Goal: Task Accomplishment & Management: Use online tool/utility

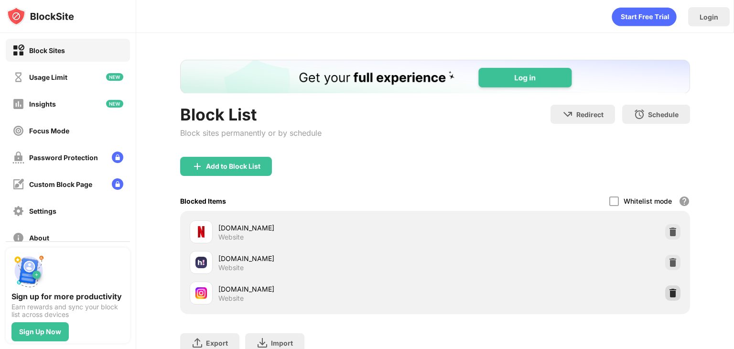
click at [668, 292] on img at bounding box center [673, 293] width 10 height 10
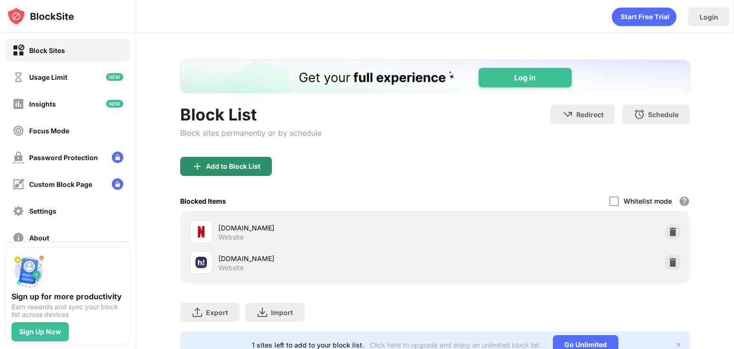
click at [250, 162] on div "Add to Block List" at bounding box center [233, 166] width 54 height 8
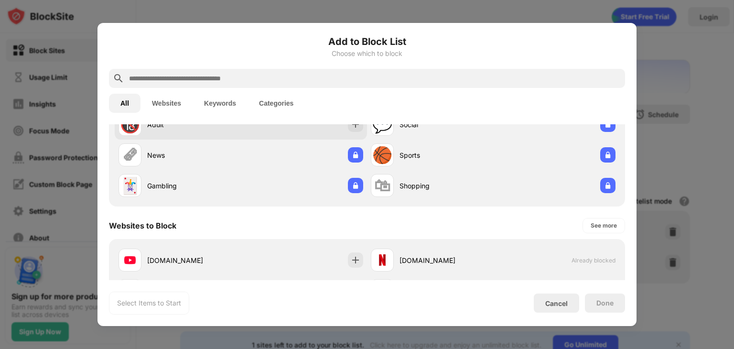
scroll to position [143, 0]
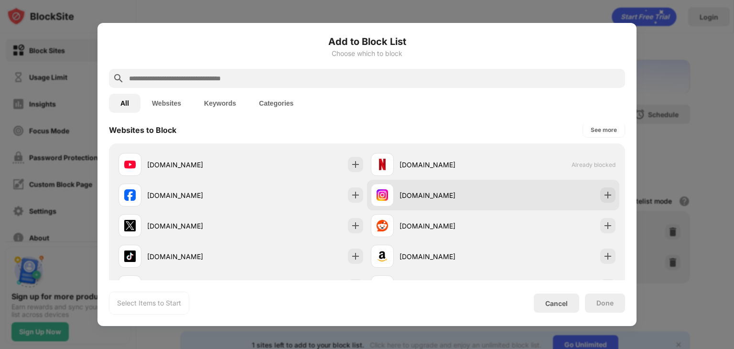
click at [451, 199] on div "[DOMAIN_NAME]" at bounding box center [446, 195] width 94 height 10
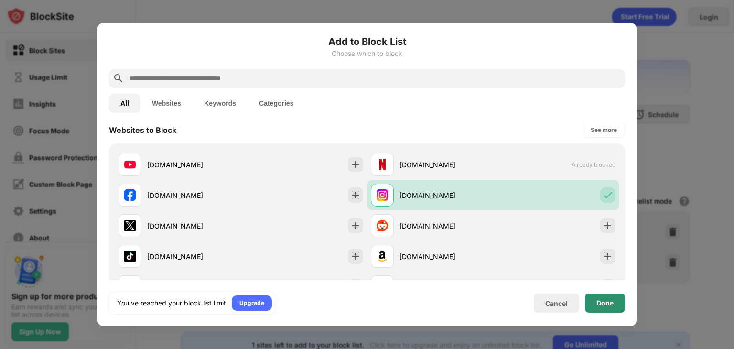
click at [603, 295] on div "Done" at bounding box center [605, 302] width 40 height 19
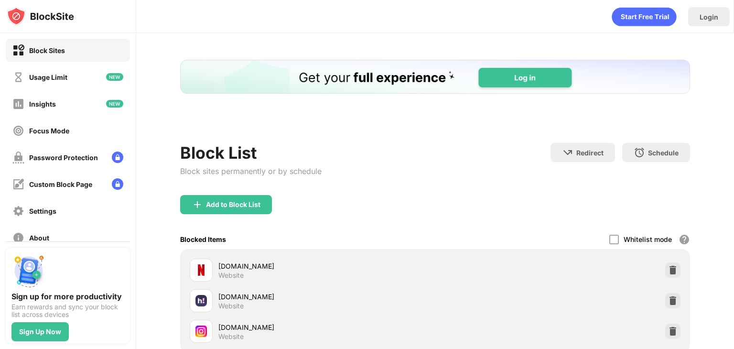
scroll to position [0, 0]
